Goal: Navigation & Orientation: Go to known website

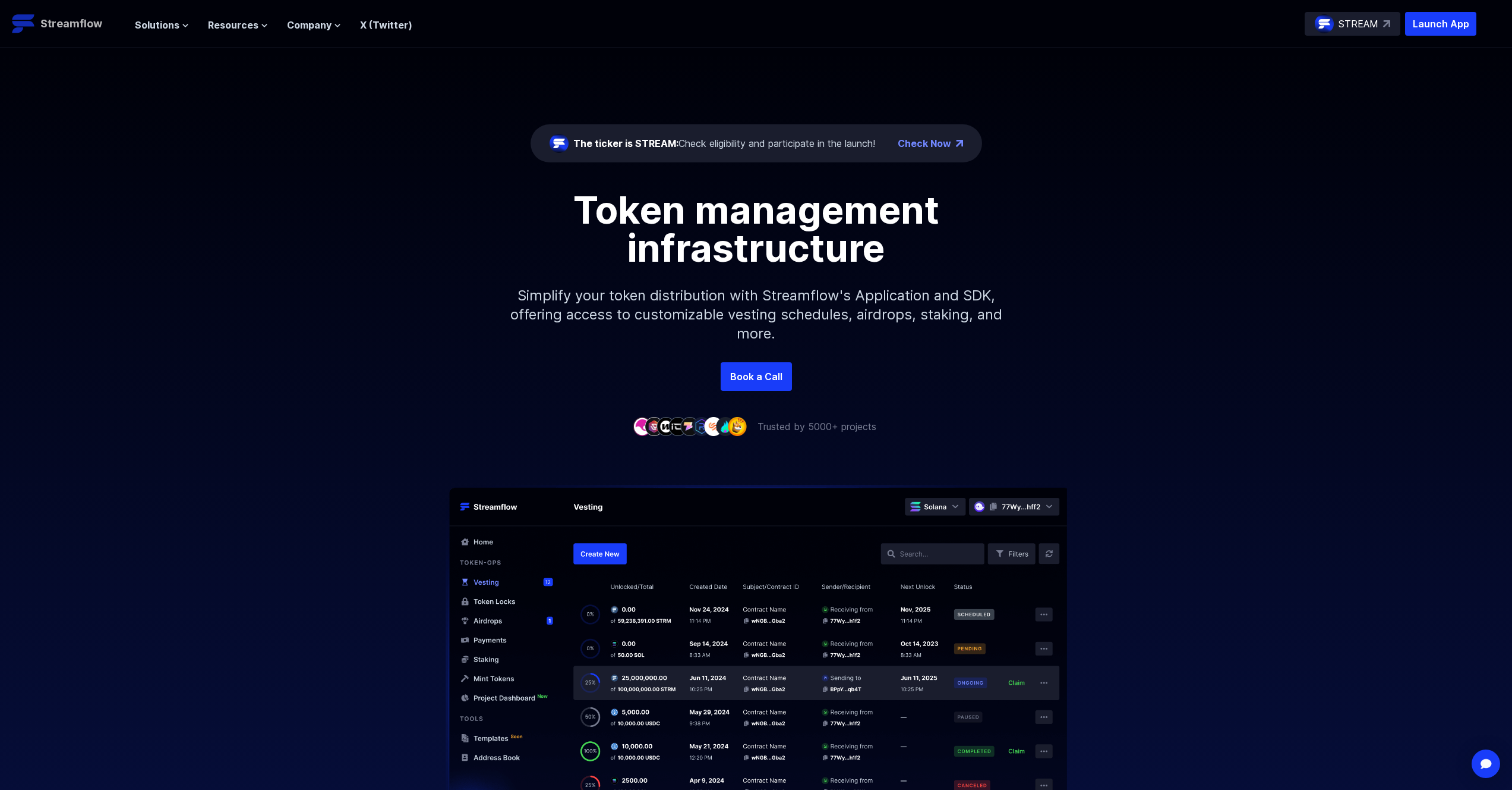
click at [31, 13] on img at bounding box center [24, 24] width 24 height 24
click at [1380, 23] on div "STREAM" at bounding box center [1352, 24] width 96 height 24
click at [1455, 29] on p "Launch App" at bounding box center [1441, 24] width 71 height 24
click at [172, 28] on span "Solutions" at bounding box center [157, 25] width 44 height 14
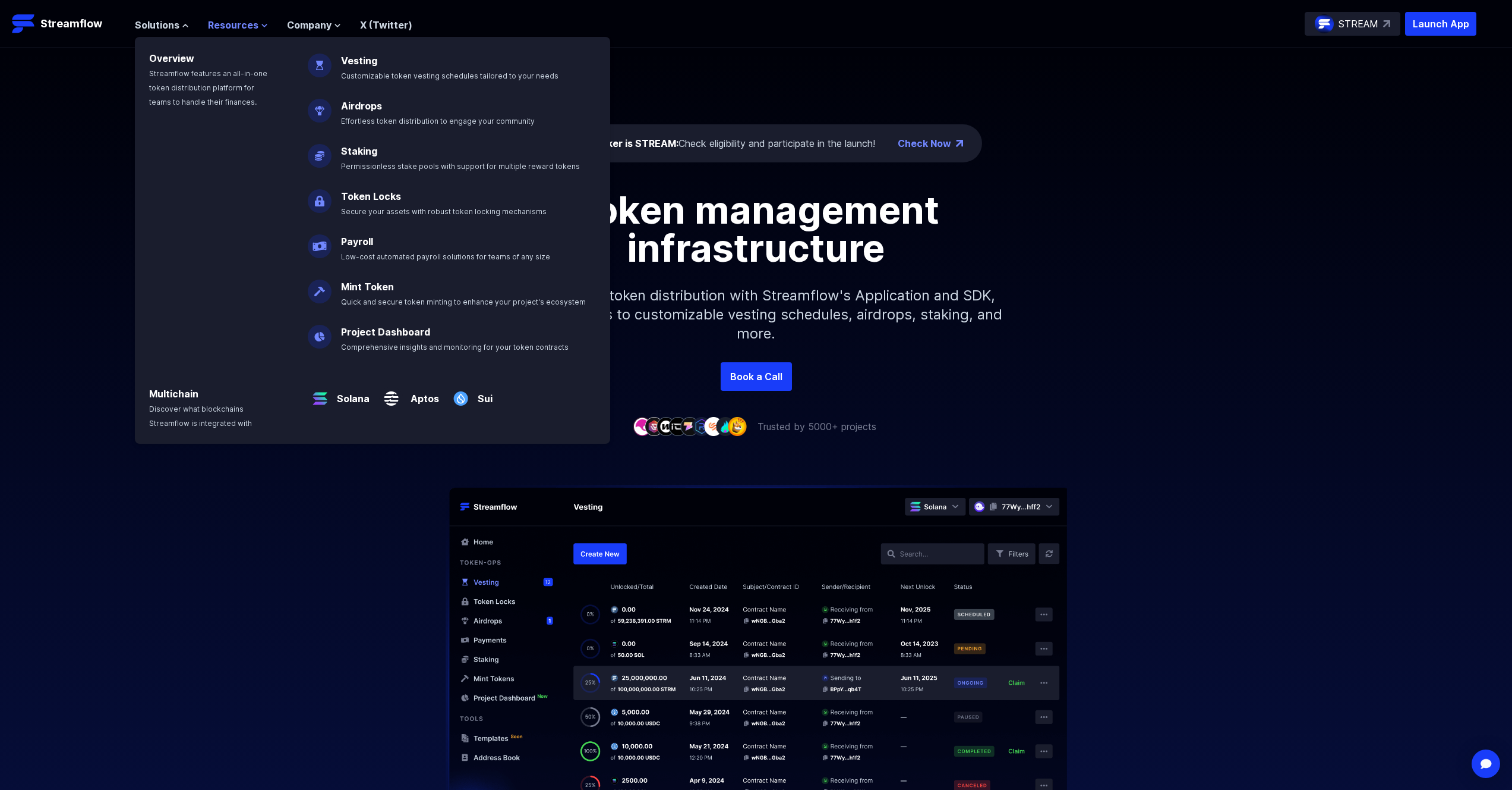
click at [253, 29] on span "Resources" at bounding box center [233, 25] width 50 height 14
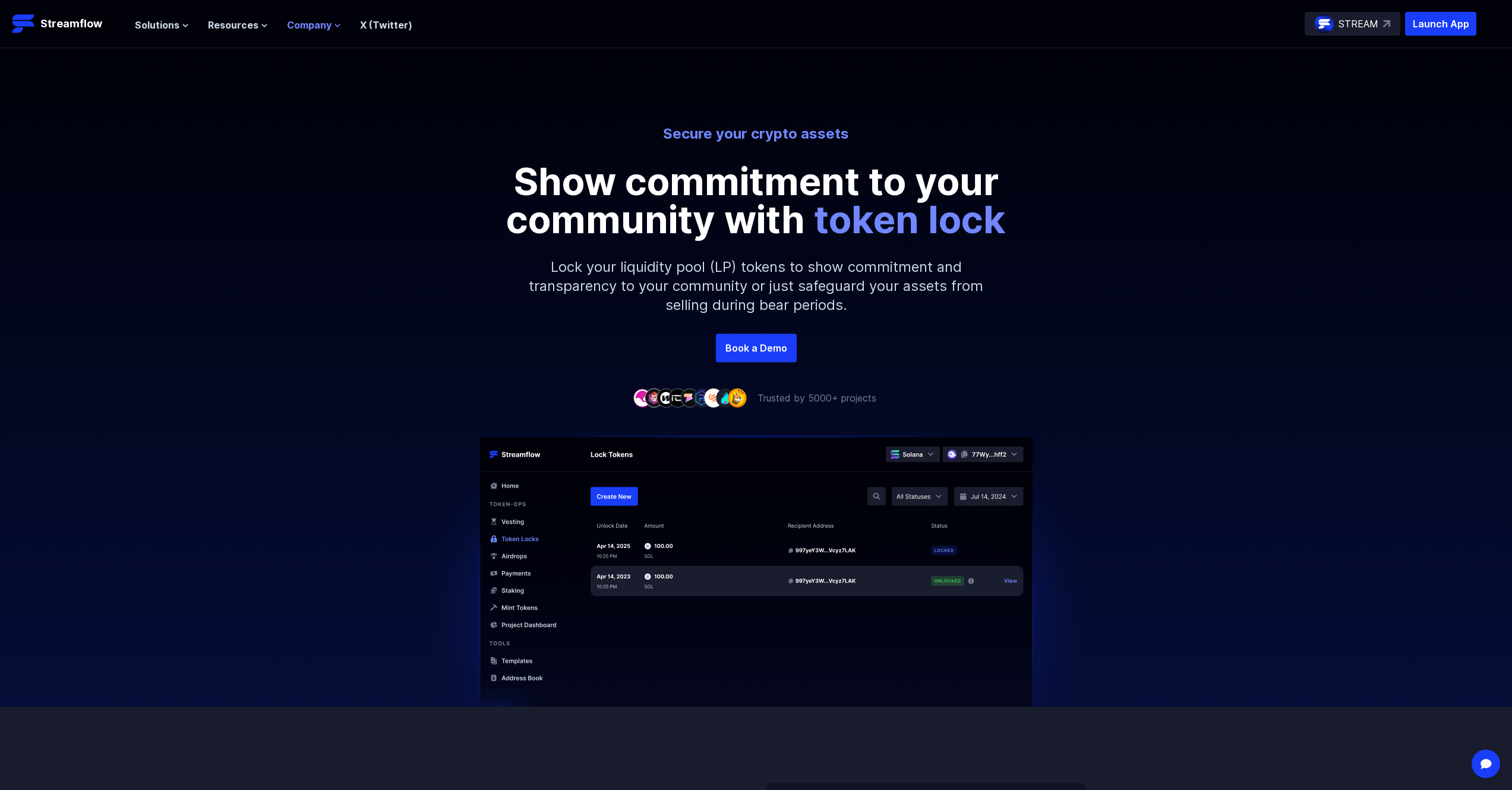
click at [305, 24] on span "Company" at bounding box center [309, 25] width 44 height 14
click at [251, 25] on span "Resources" at bounding box center [233, 25] width 50 height 14
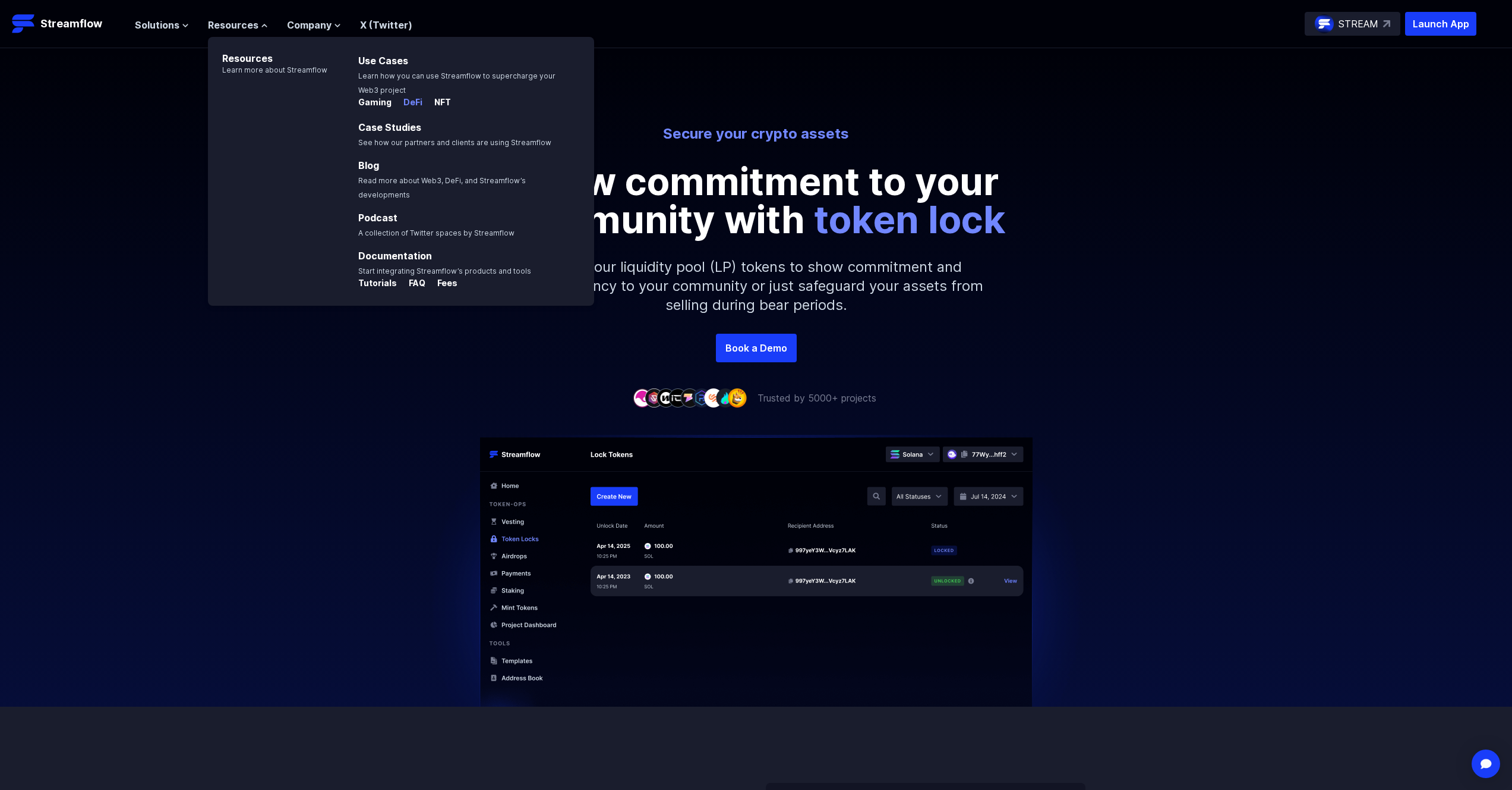
click at [411, 100] on p "DeFi" at bounding box center [408, 103] width 29 height 12
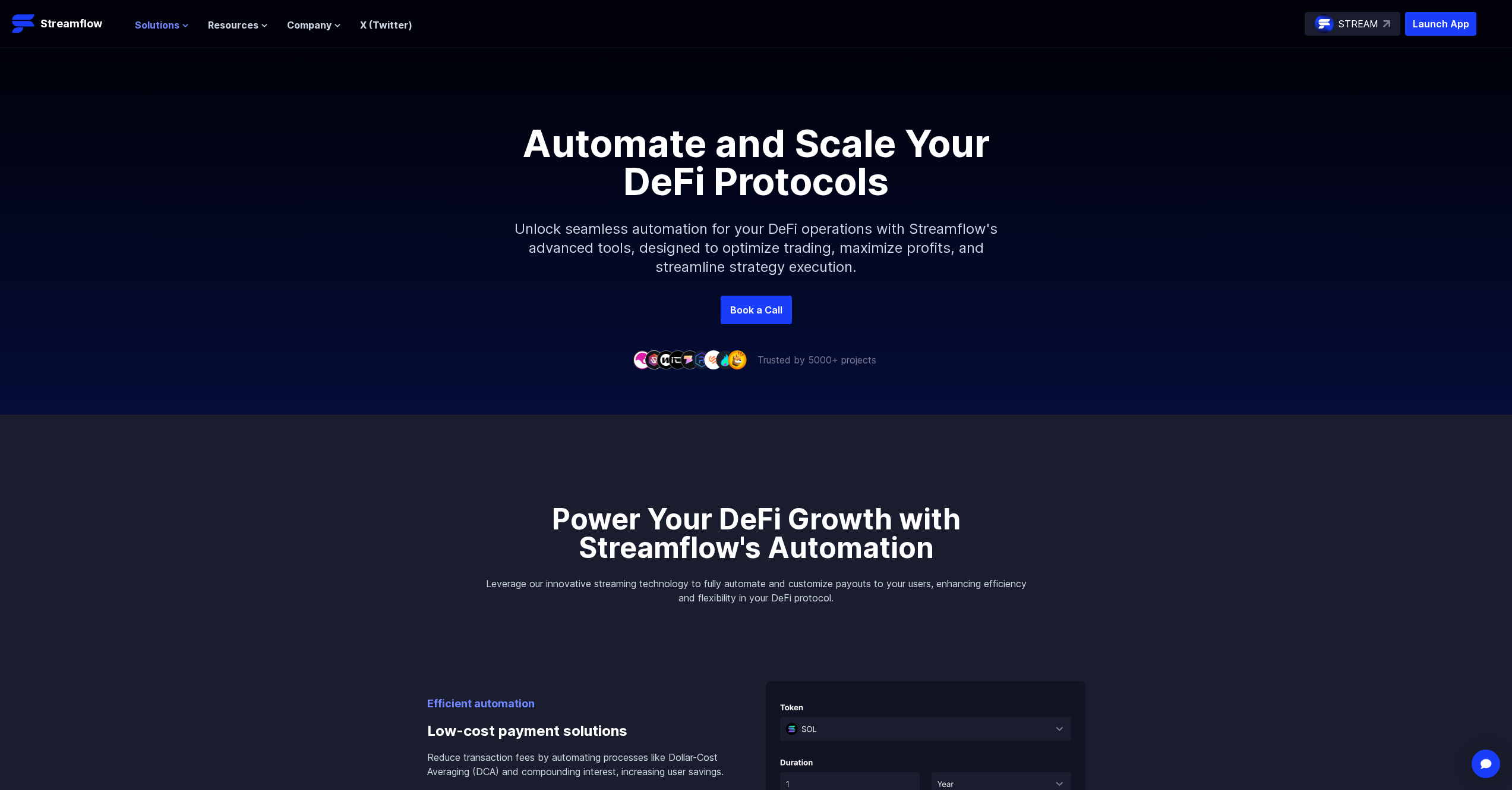
click at [172, 23] on span "Solutions" at bounding box center [157, 25] width 44 height 14
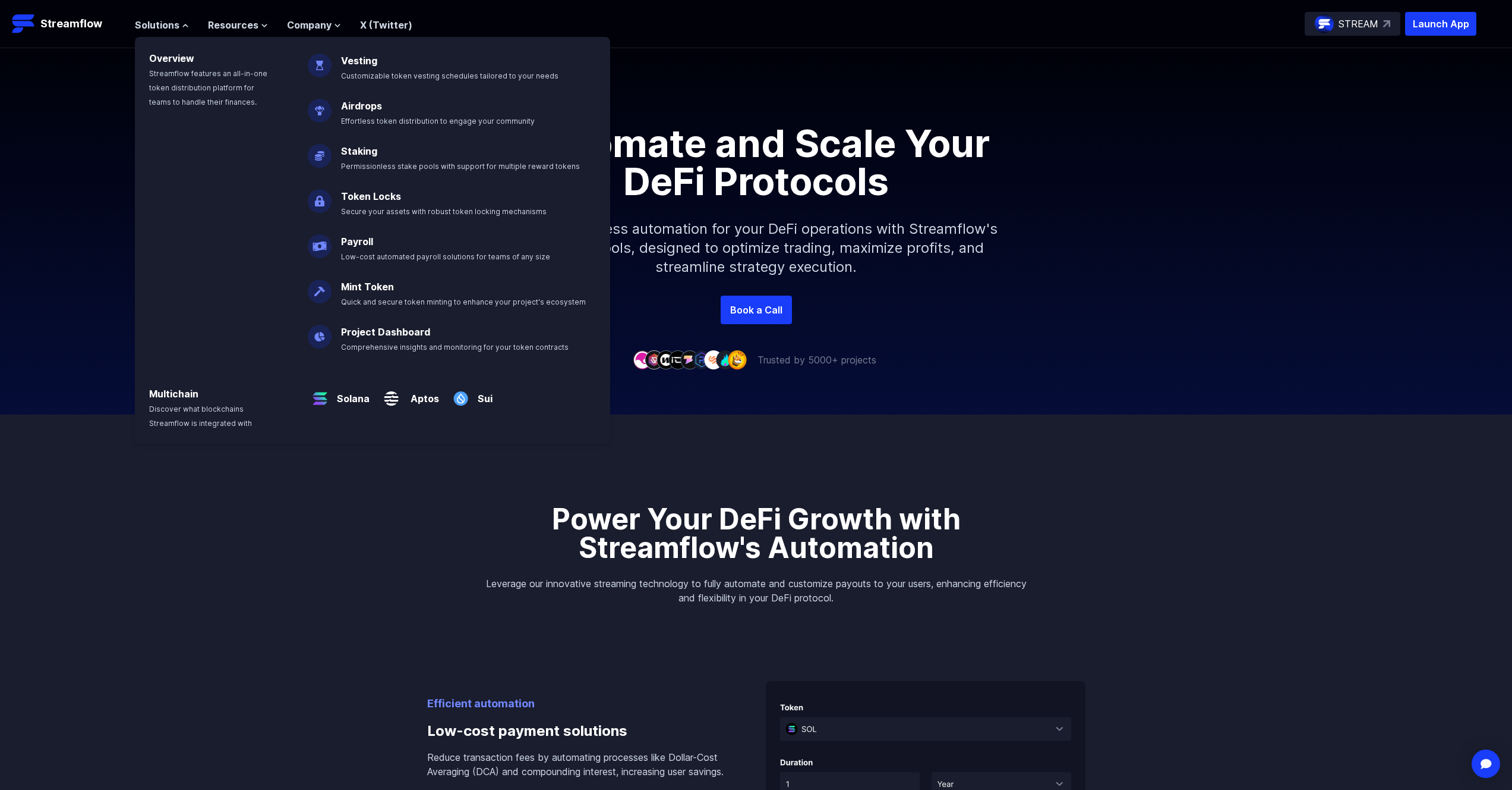
click at [788, 467] on div "Power Your DeFi Growth with Streamflow's Automation Leverage our innovative str…" at bounding box center [756, 509] width 571 height 190
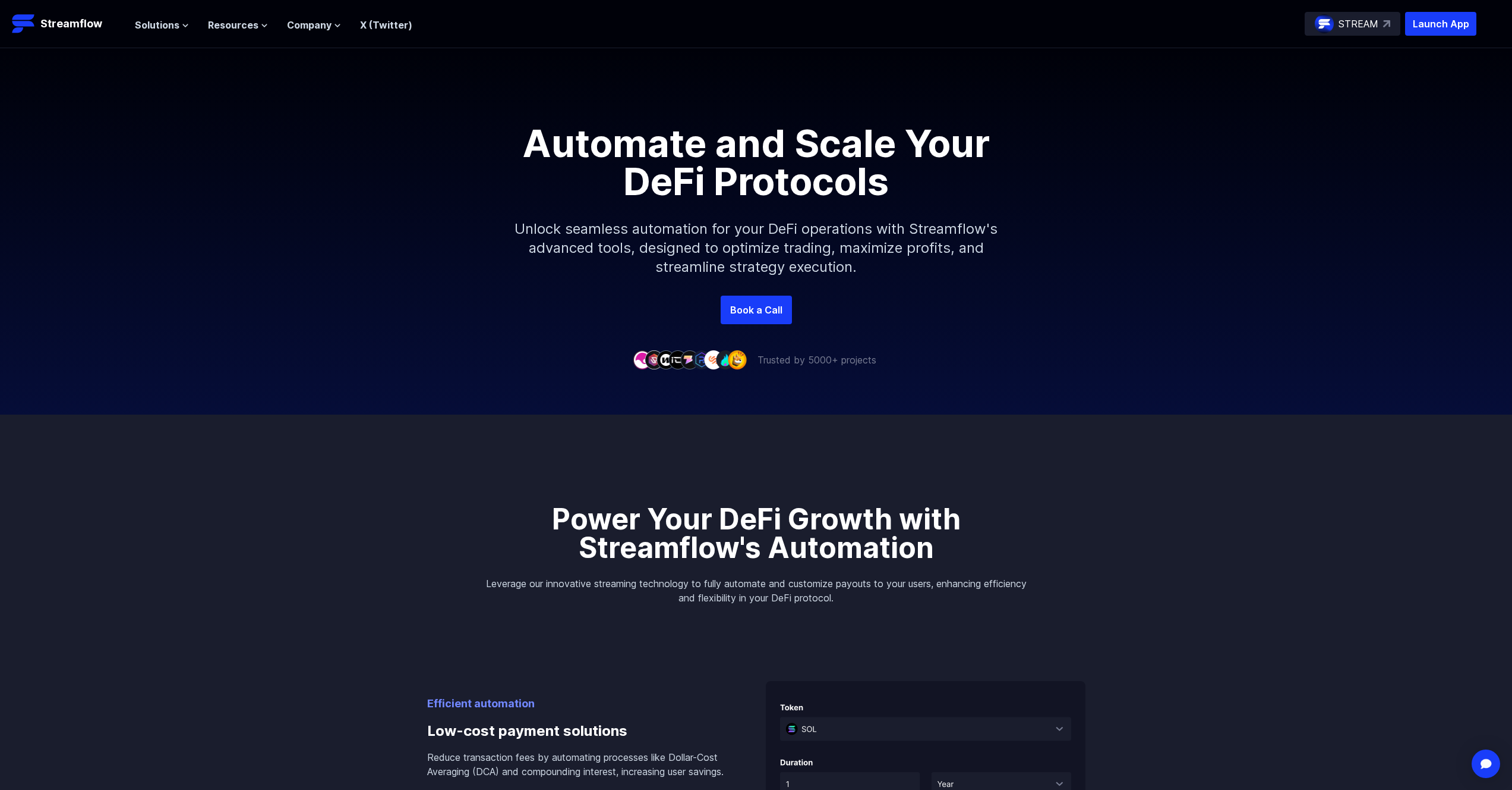
scroll to position [7, 0]
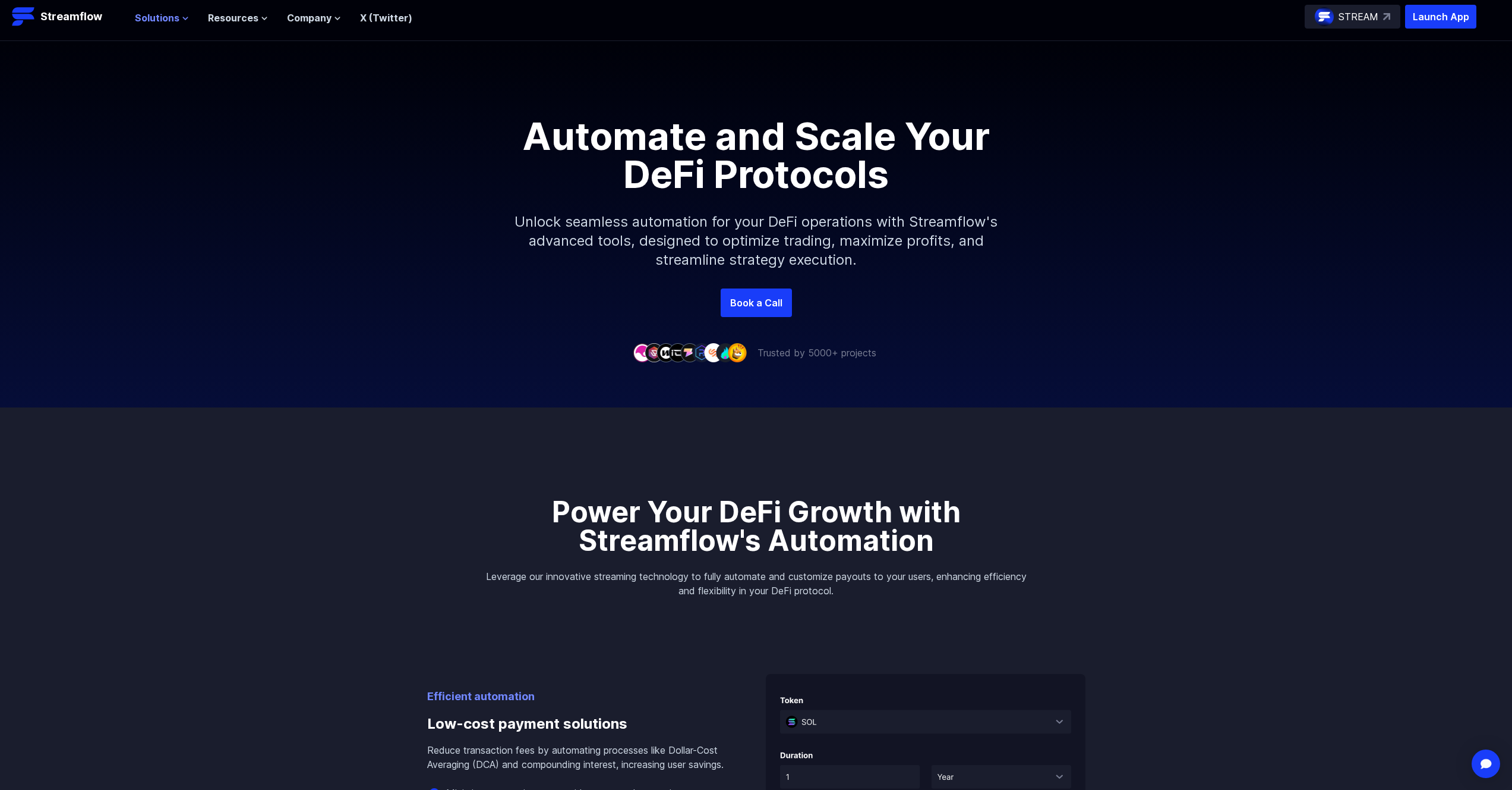
click at [149, 18] on span "Solutions" at bounding box center [157, 18] width 44 height 14
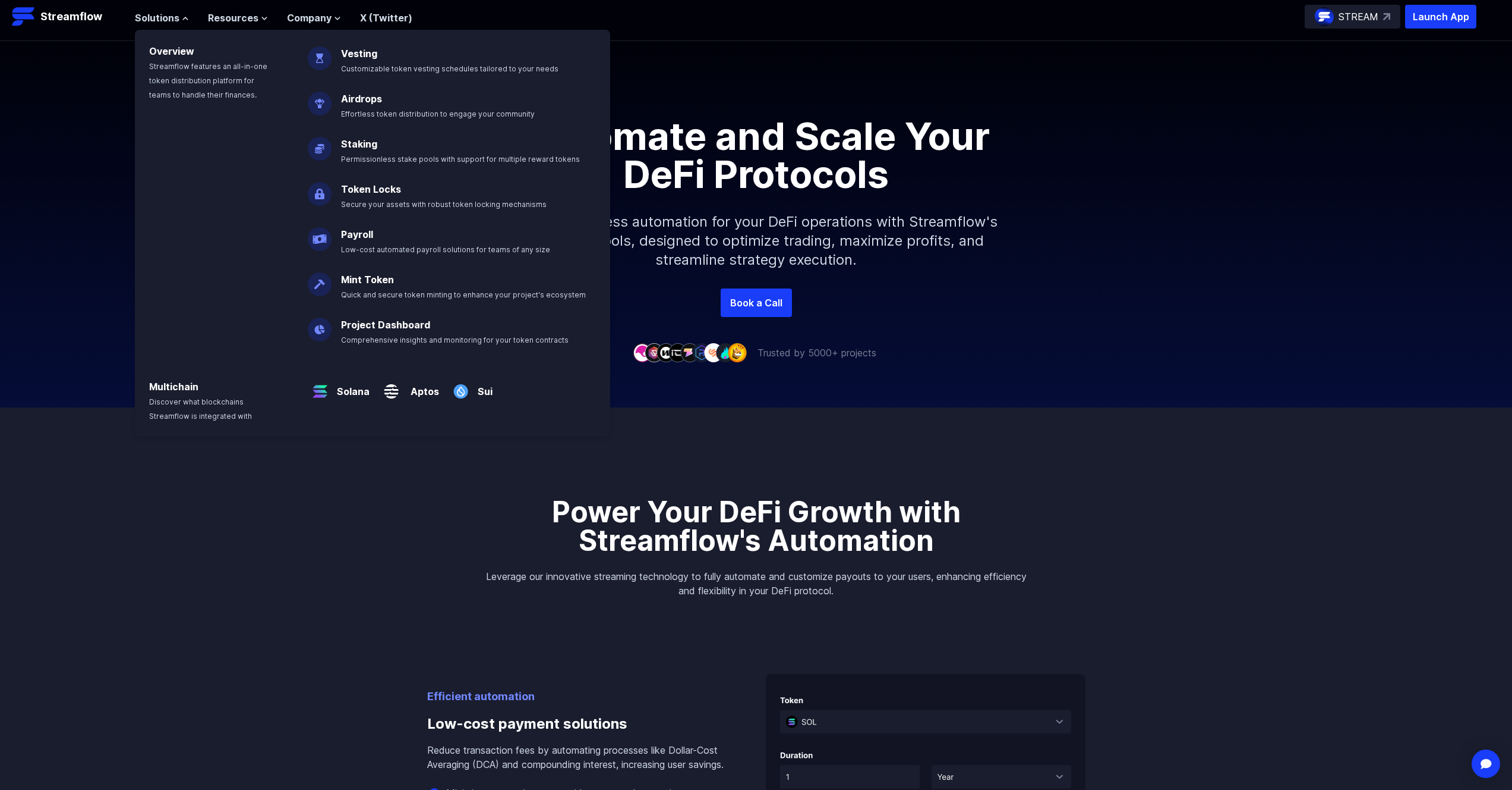
click at [100, 161] on div "Automate and Scale Your DeFi Protocols Unlock seamless automation for your DeFi…" at bounding box center [756, 203] width 1512 height 172
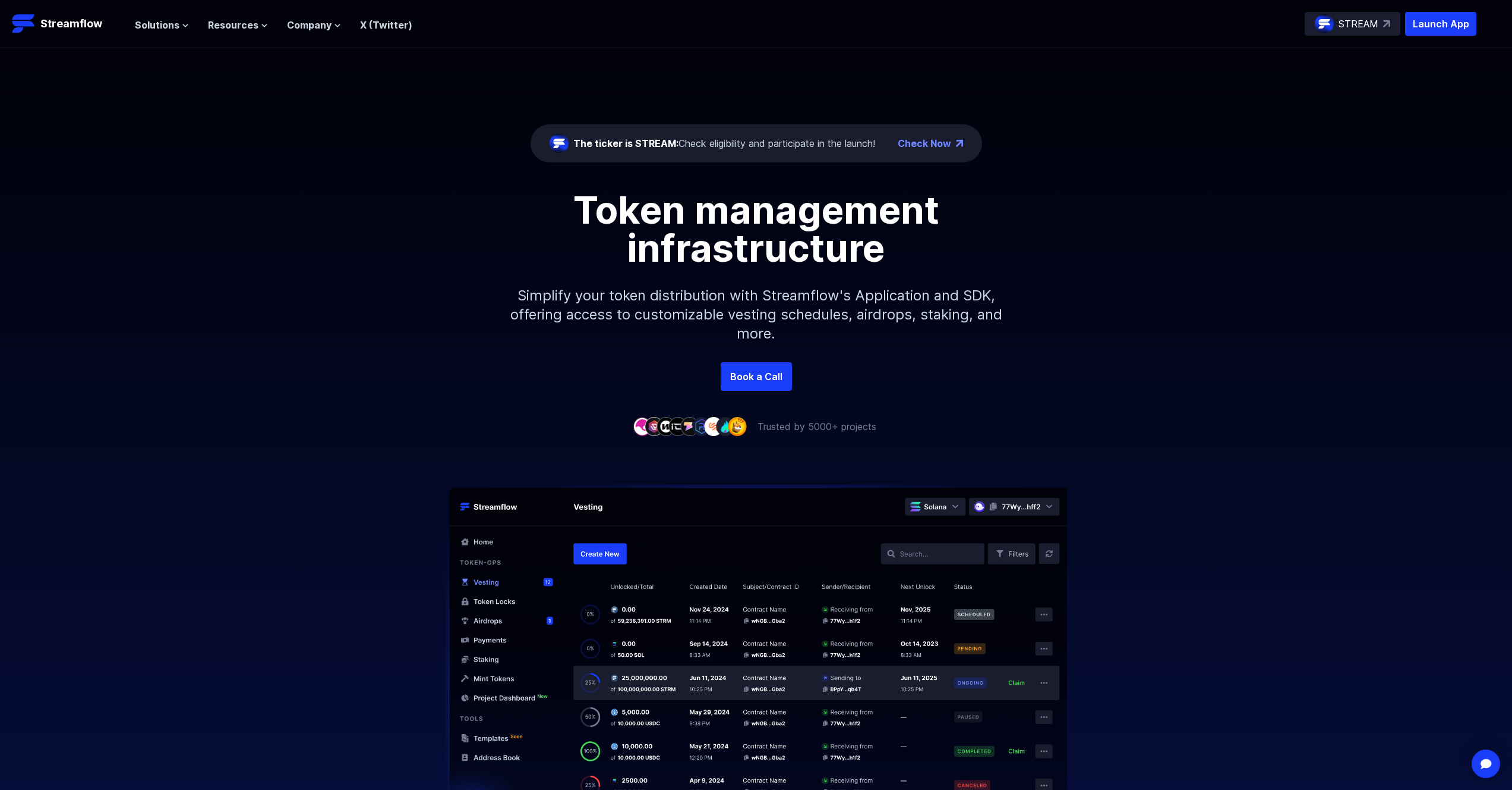
click at [378, 22] on link "X (Twitter)" at bounding box center [385, 25] width 52 height 12
